Goal: Download file/media

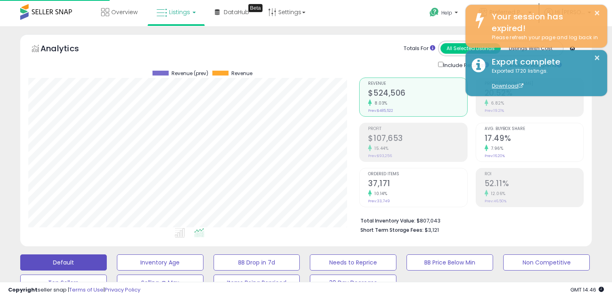
select select "**"
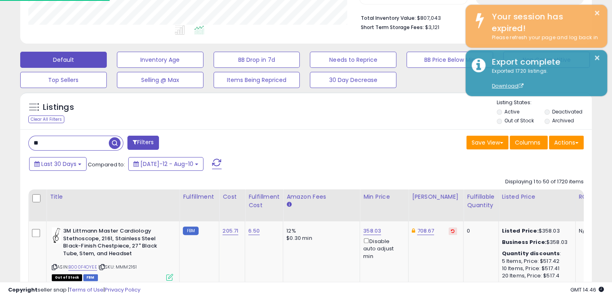
scroll to position [165, 331]
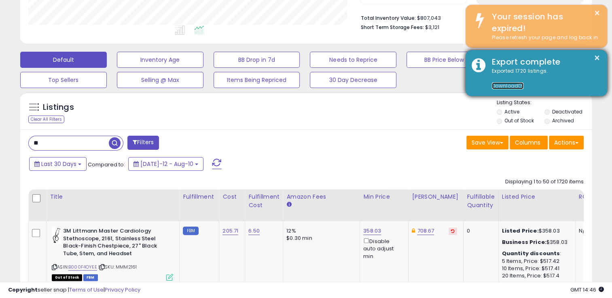
click at [508, 85] on link "Download" at bounding box center [508, 86] width 32 height 7
